Goal: Check status: Check status

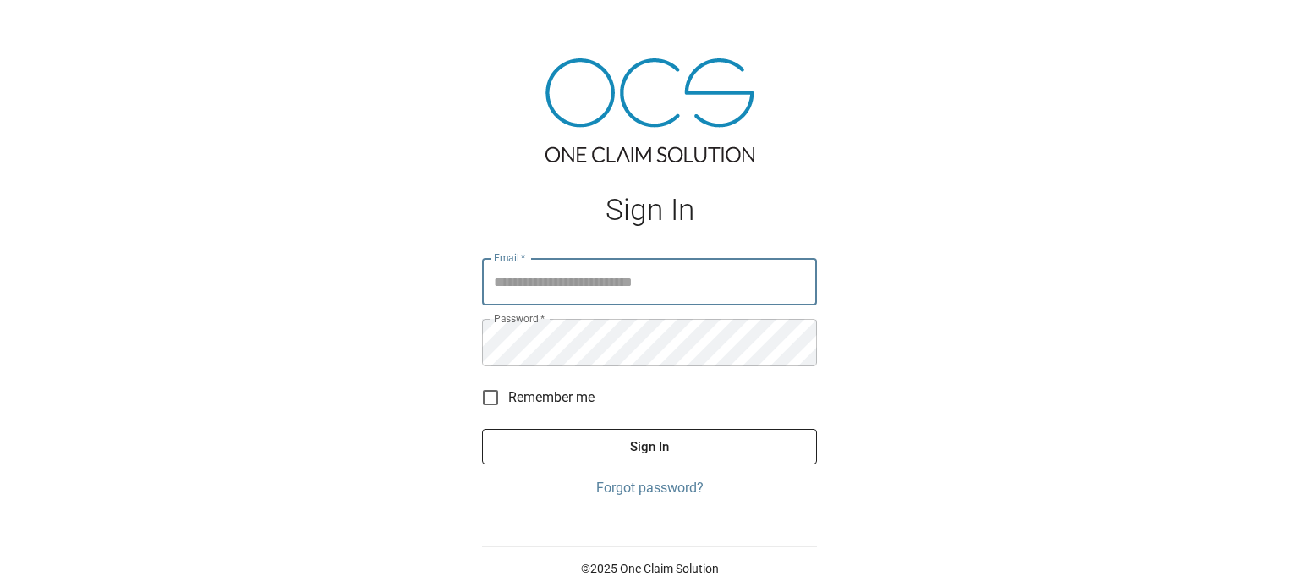
type input "**********"
click at [652, 443] on button "Sign In" at bounding box center [649, 447] width 335 height 36
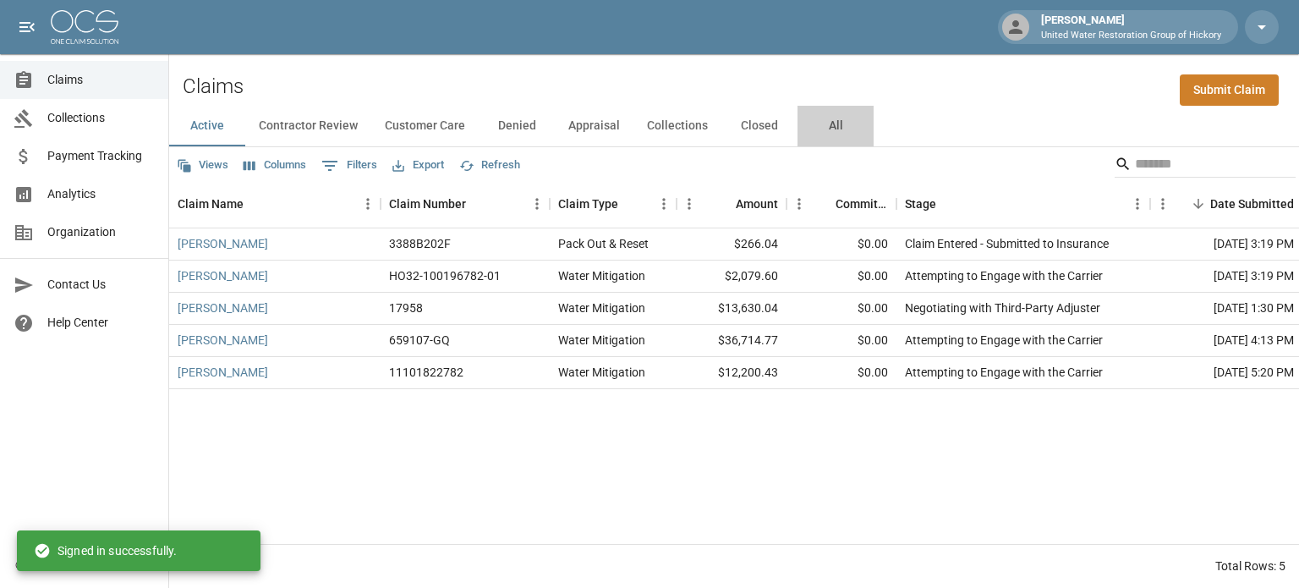
click at [831, 127] on button "All" at bounding box center [836, 126] width 76 height 41
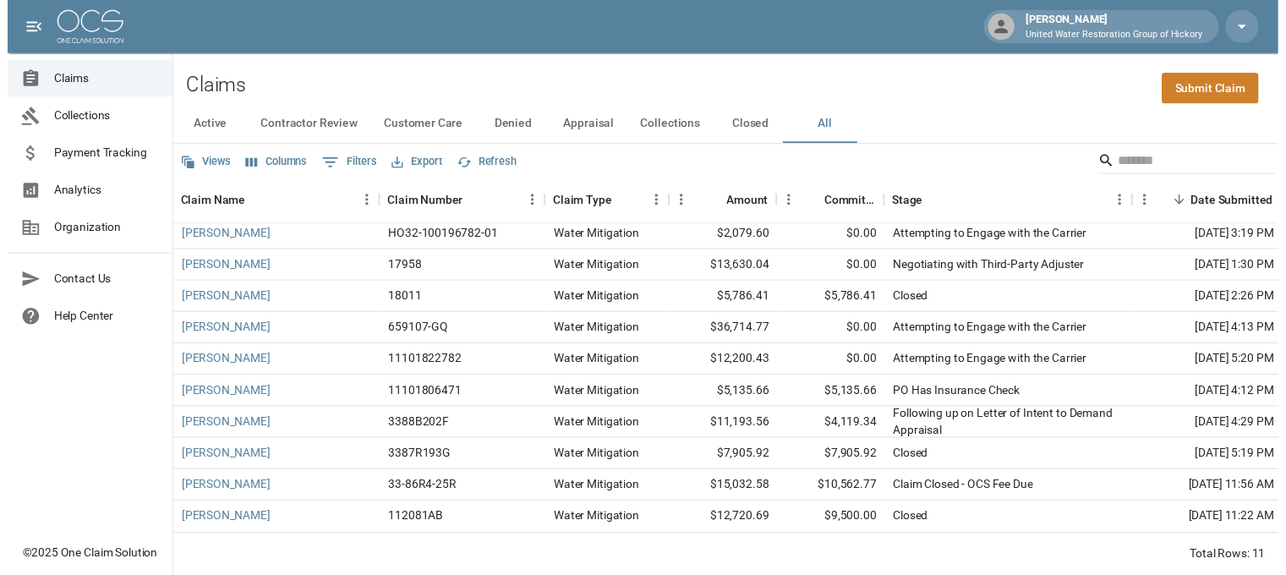
scroll to position [51, 3]
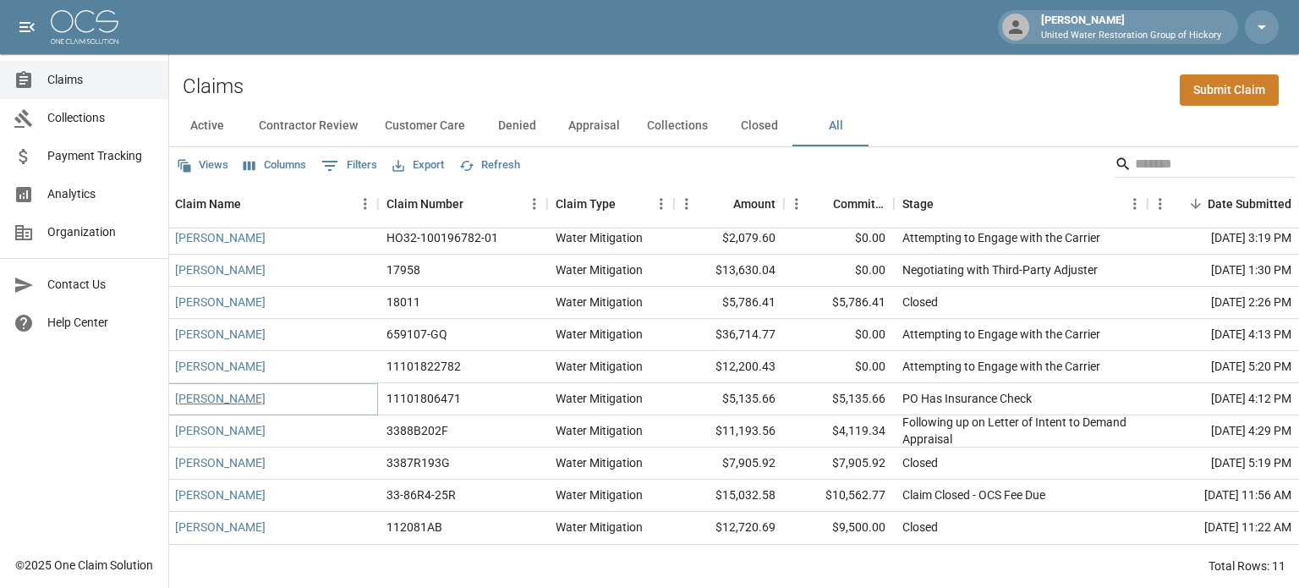
click at [217, 391] on link "[PERSON_NAME]" at bounding box center [220, 398] width 90 height 17
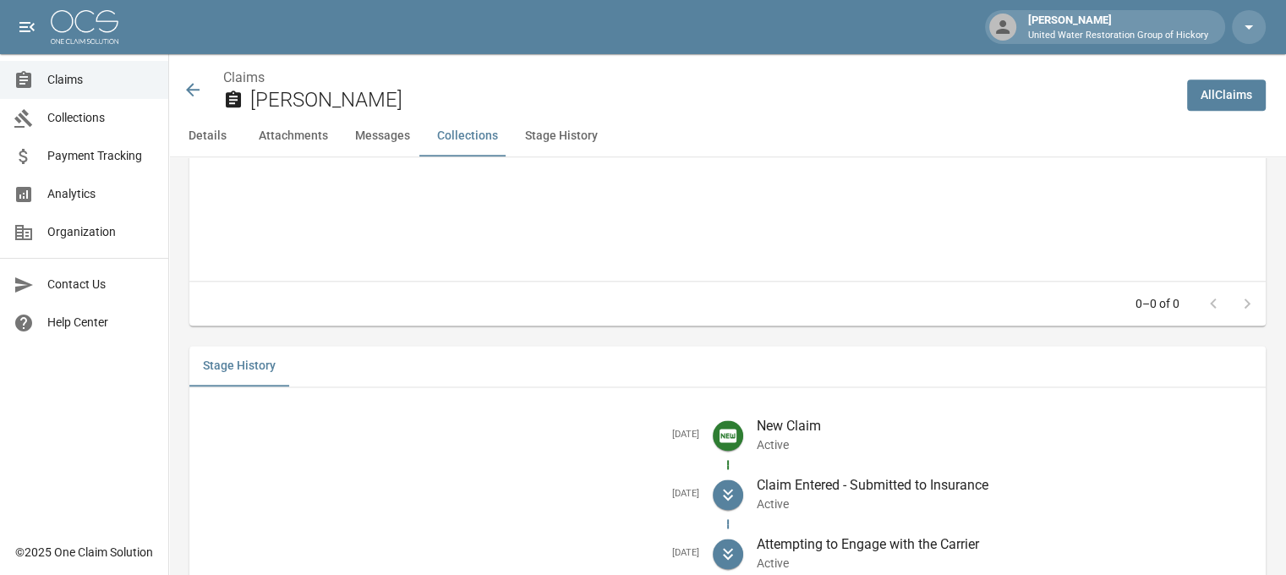
scroll to position [2249, 0]
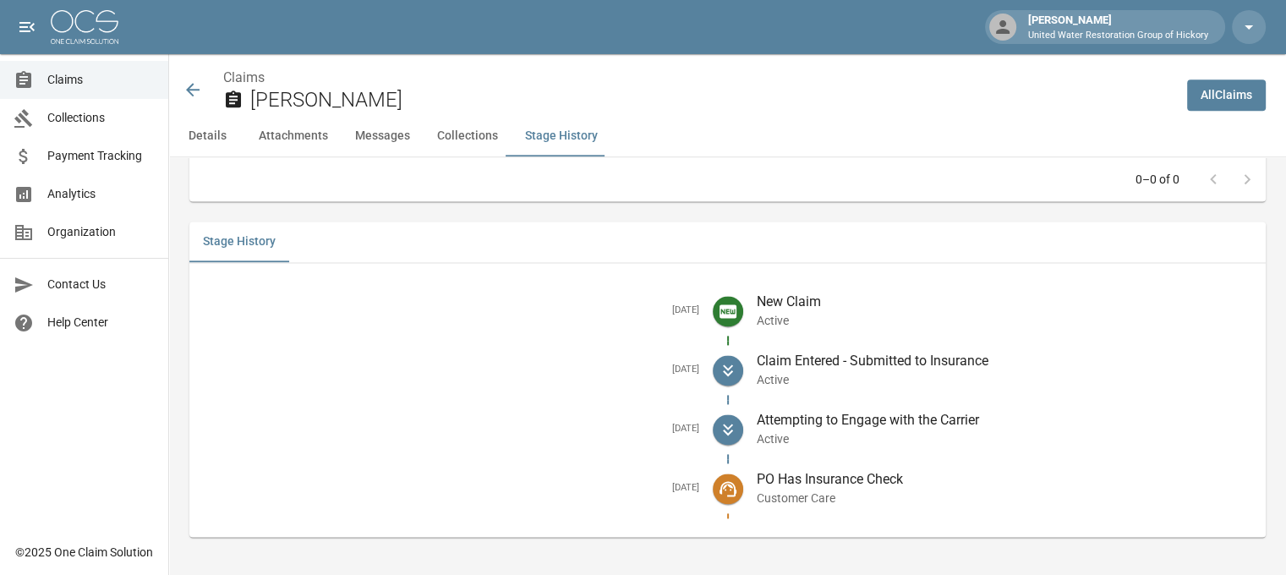
click at [191, 87] on icon at bounding box center [193, 90] width 20 height 20
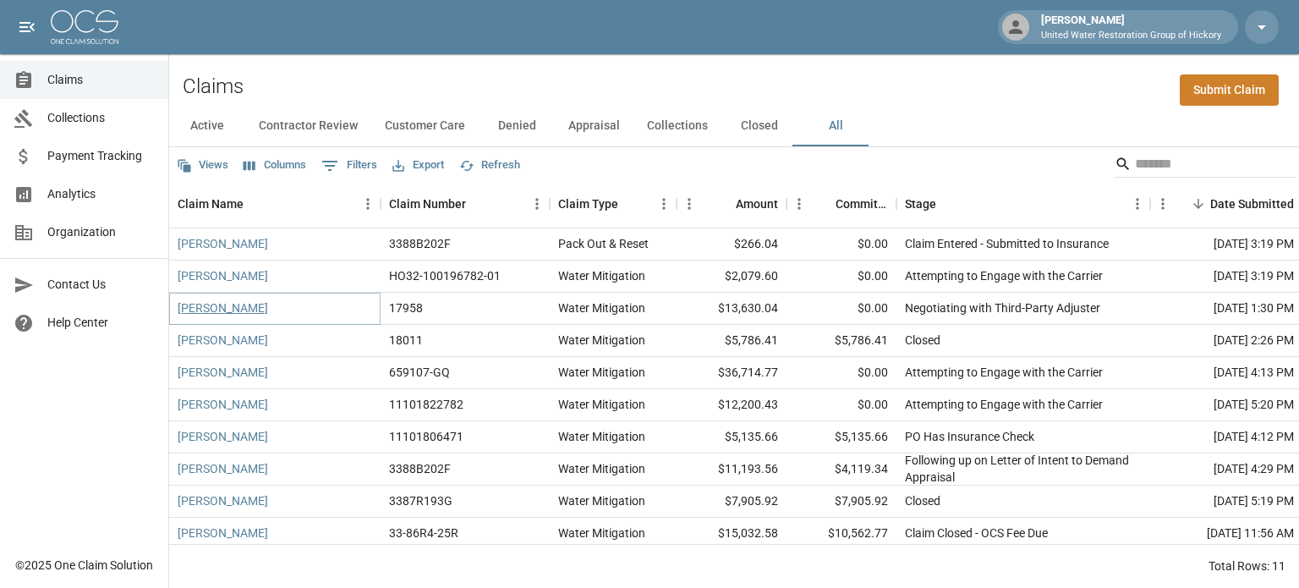
click at [221, 305] on link "[PERSON_NAME]" at bounding box center [223, 307] width 90 height 17
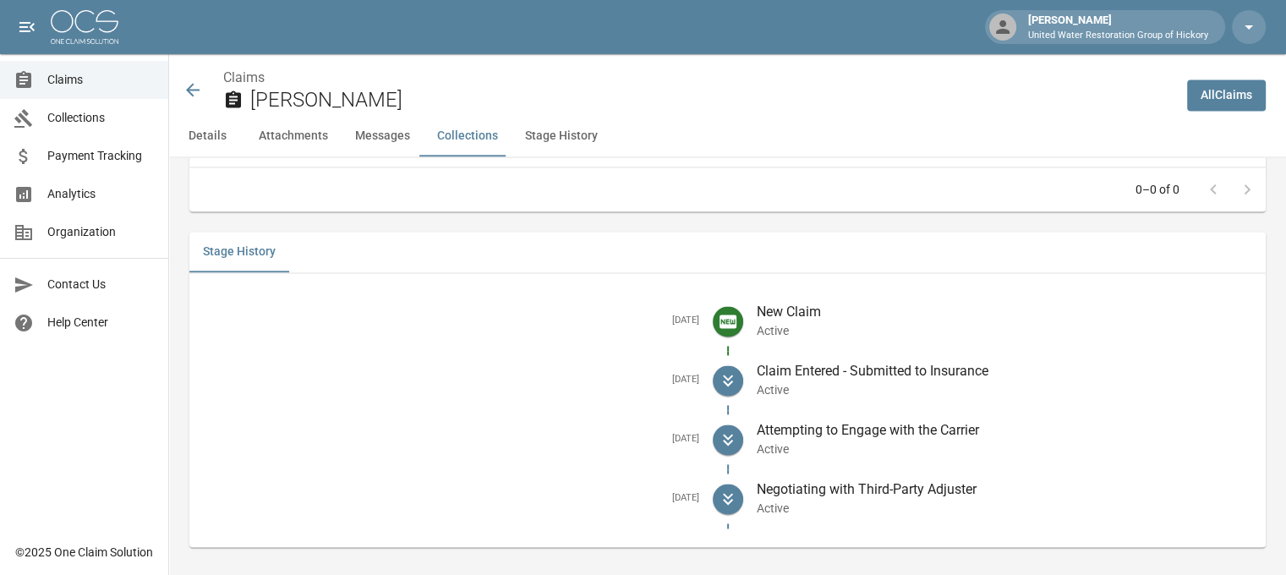
scroll to position [2347, 10]
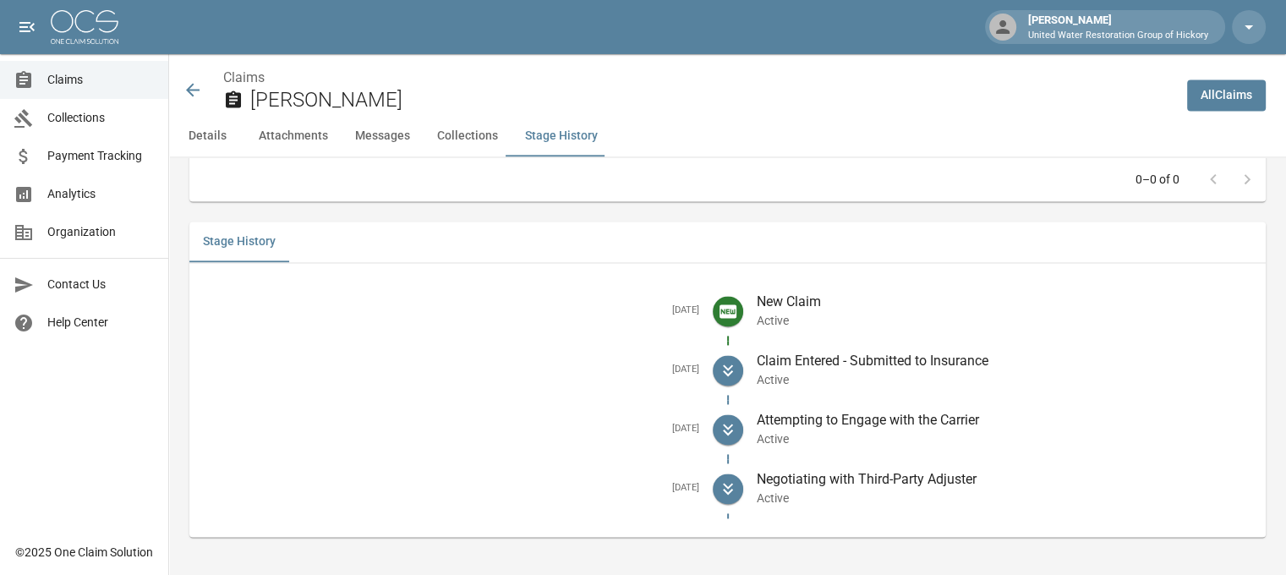
click at [183, 82] on icon at bounding box center [193, 90] width 20 height 20
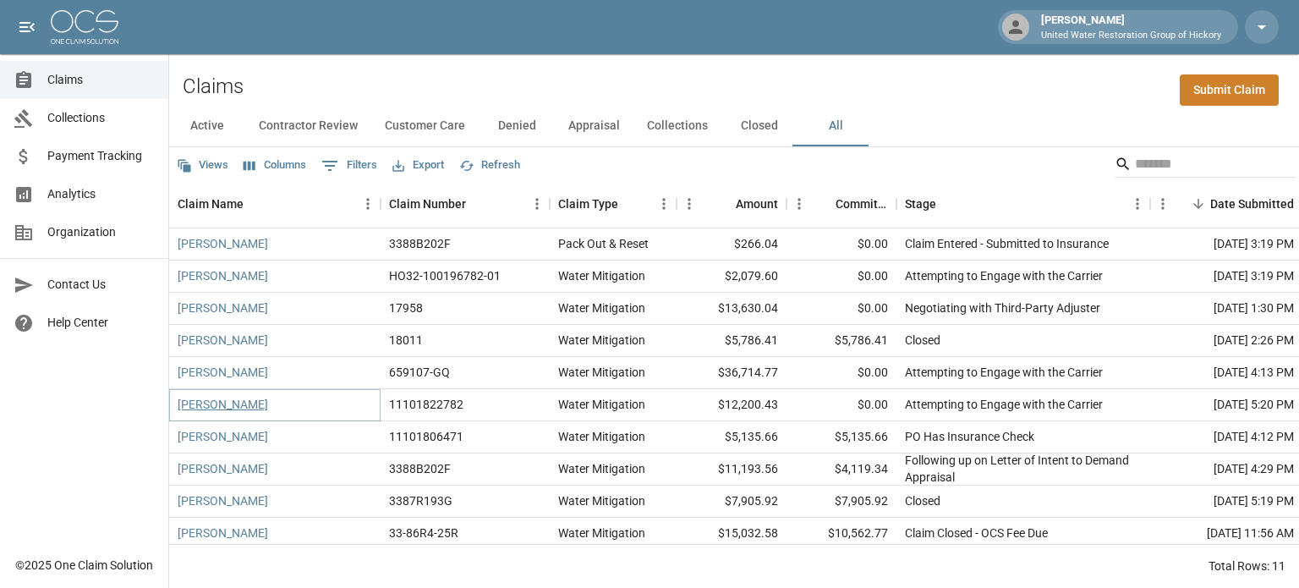
click at [215, 402] on link "[PERSON_NAME]" at bounding box center [223, 404] width 90 height 17
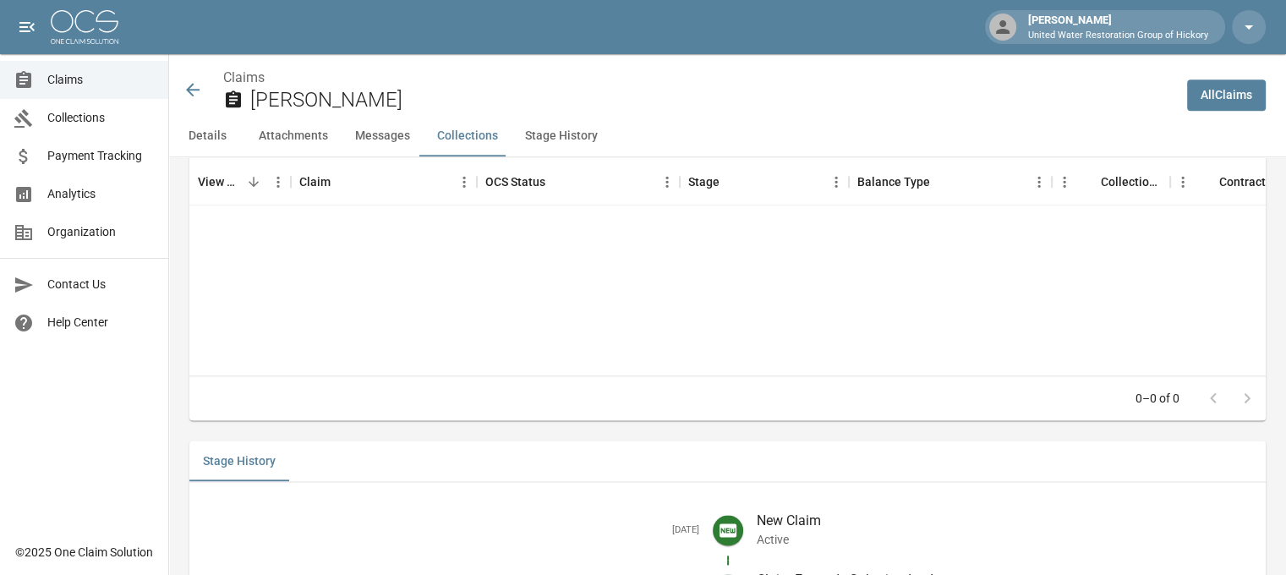
scroll to position [2176, 0]
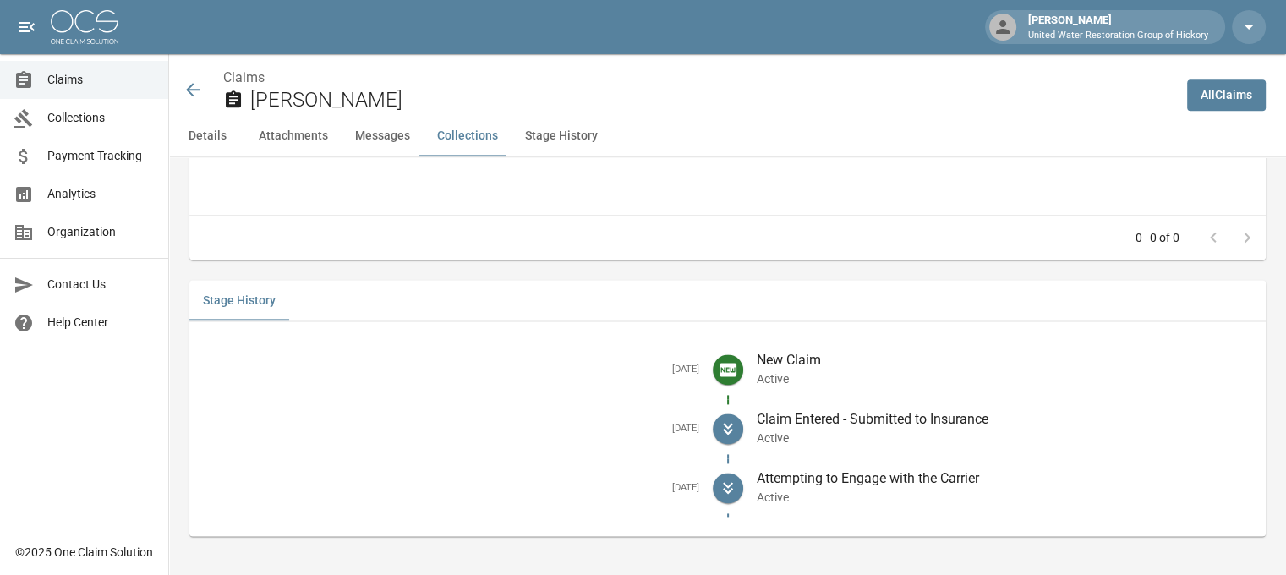
click at [187, 85] on icon at bounding box center [193, 90] width 20 height 20
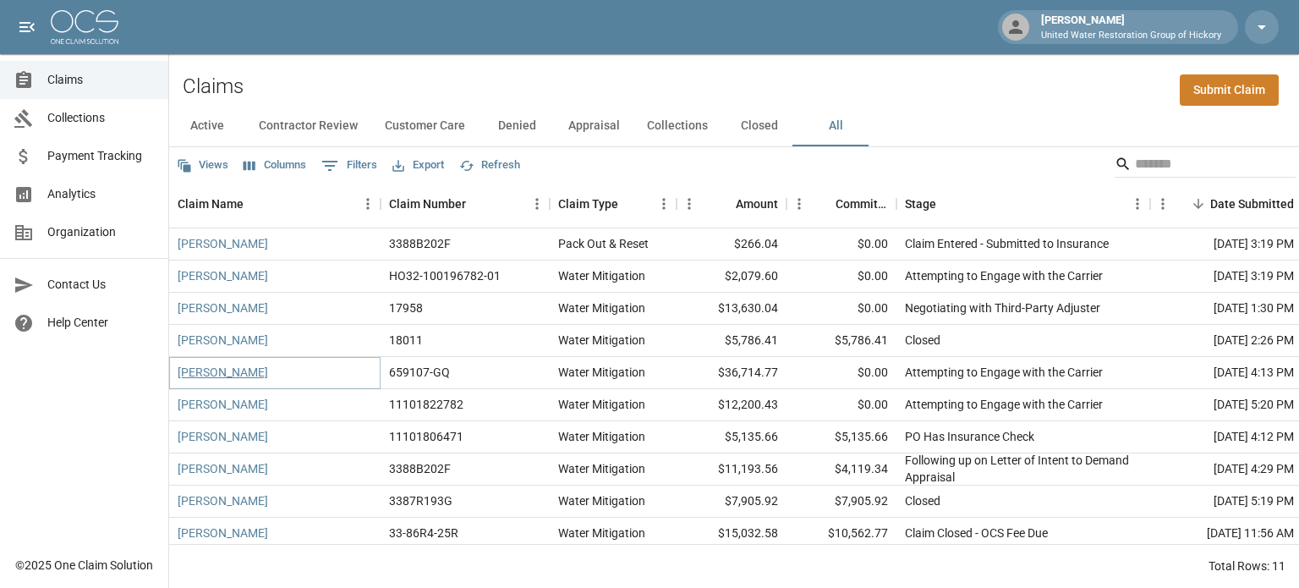
click at [238, 373] on link "[PERSON_NAME]" at bounding box center [223, 372] width 90 height 17
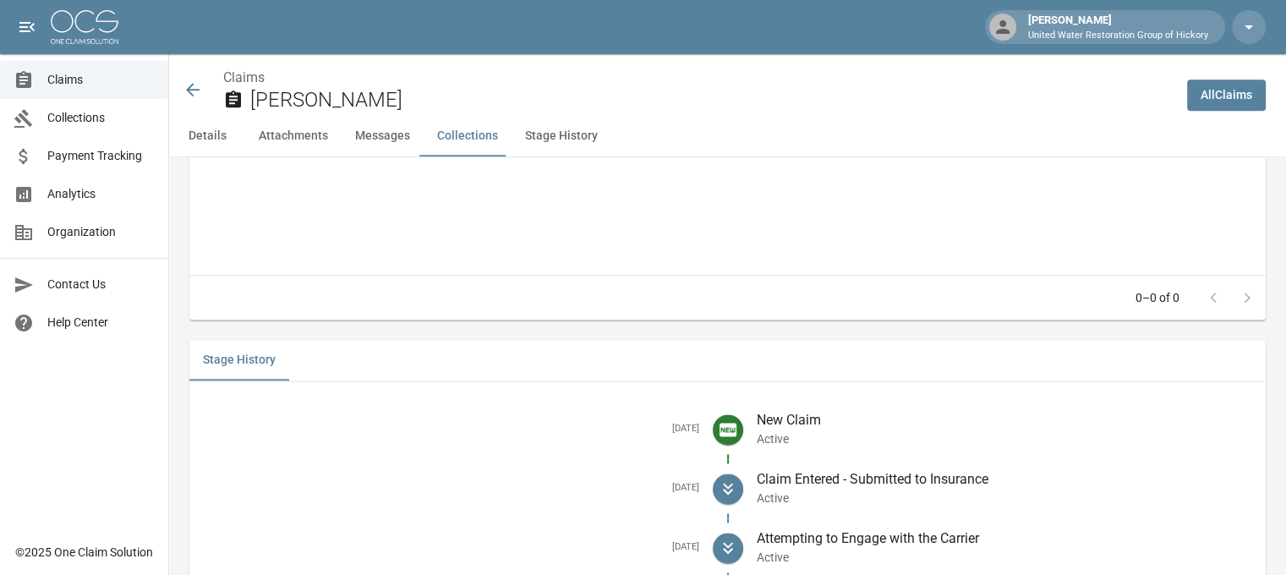
scroll to position [2254, 0]
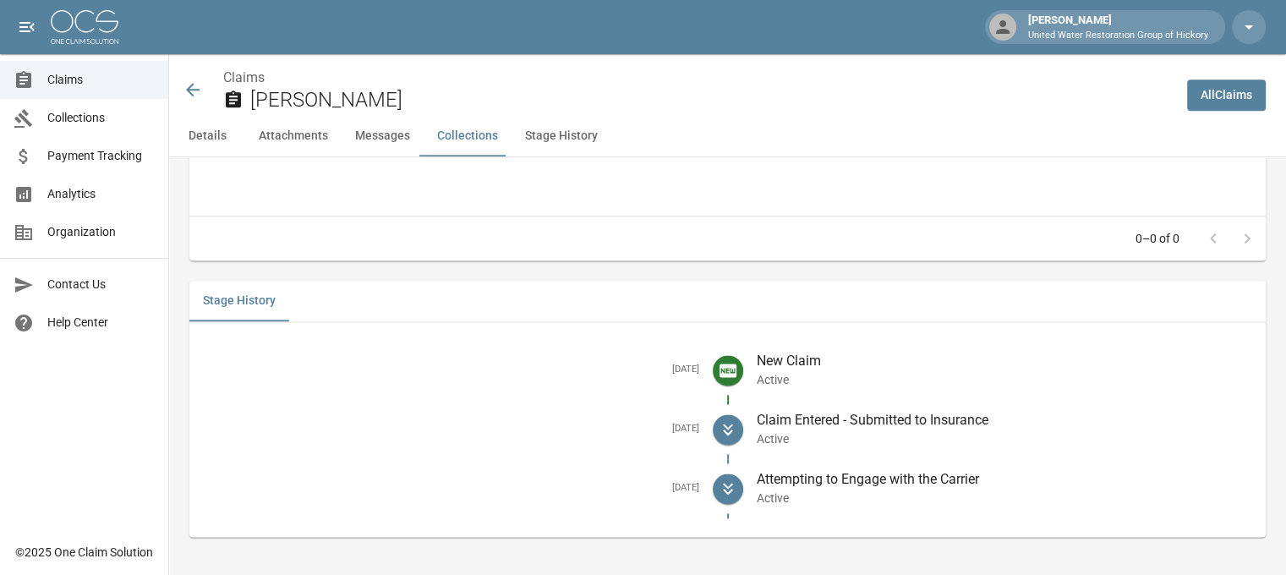
click at [191, 86] on icon at bounding box center [193, 90] width 14 height 14
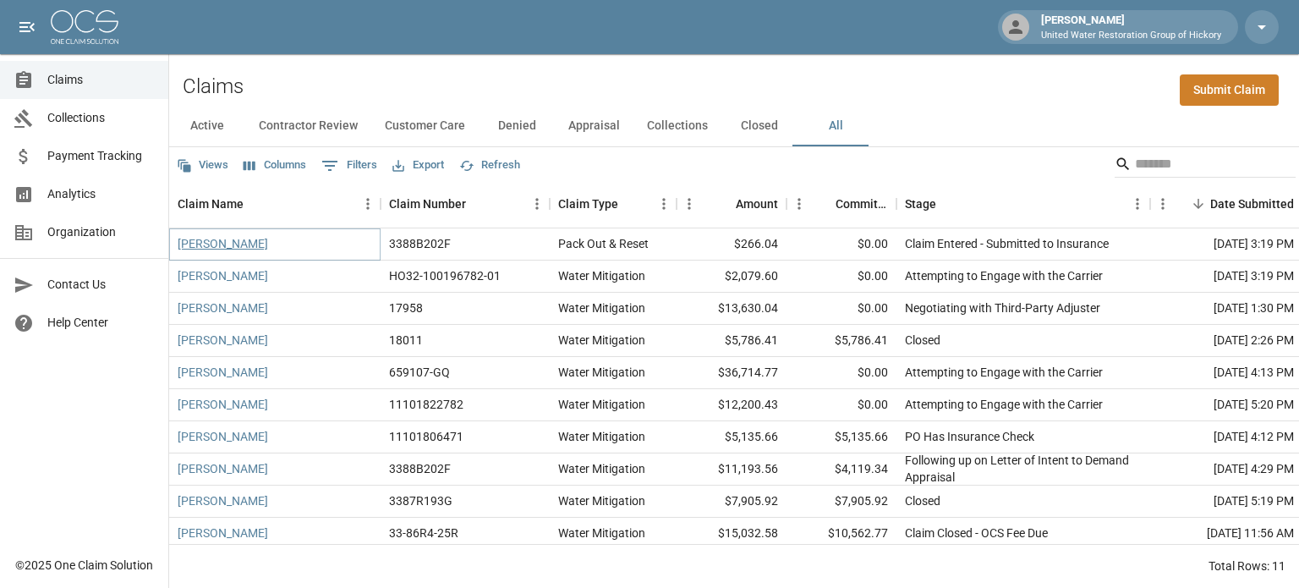
click at [222, 250] on link "[PERSON_NAME]" at bounding box center [223, 243] width 90 height 17
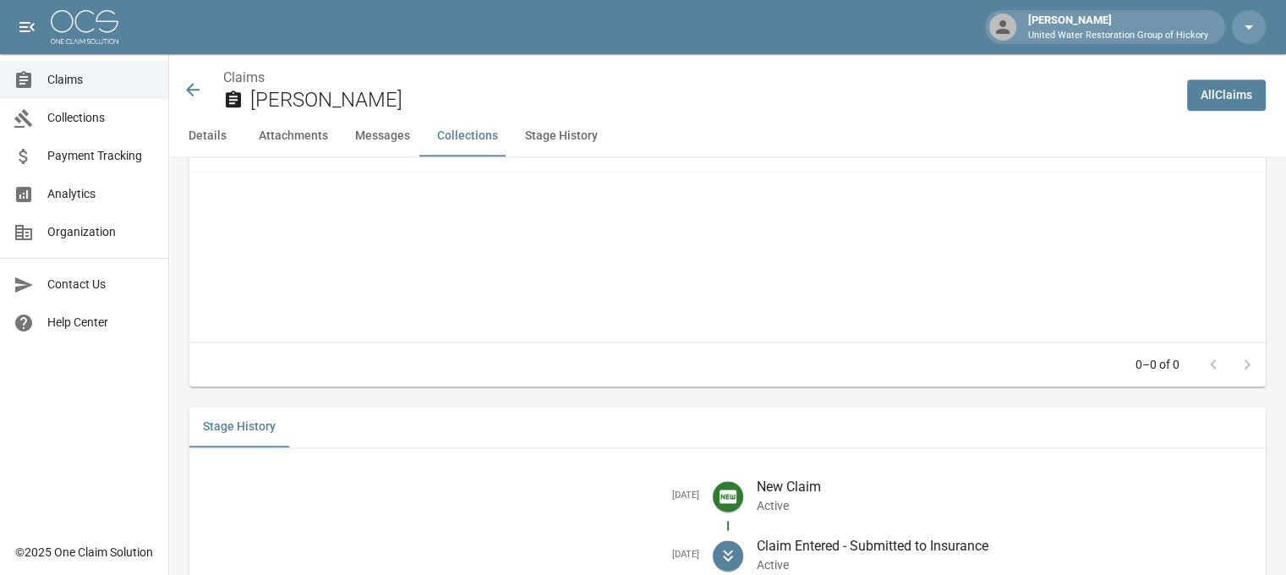
scroll to position [2334, 0]
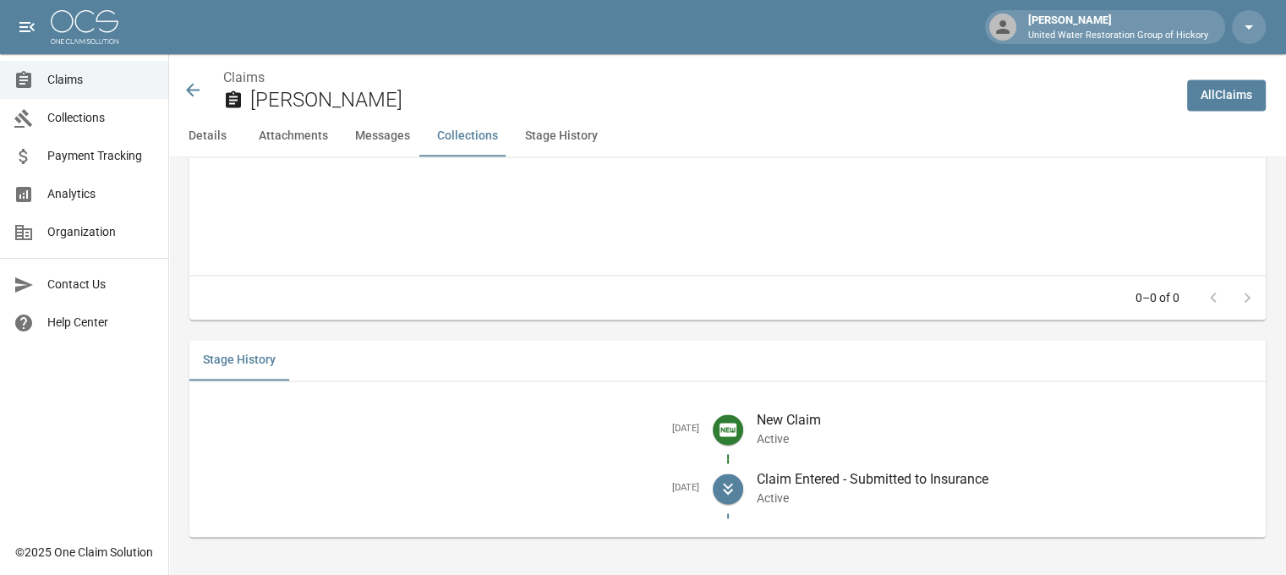
click at [187, 85] on icon at bounding box center [193, 90] width 20 height 20
